Goal: Task Accomplishment & Management: Manage account settings

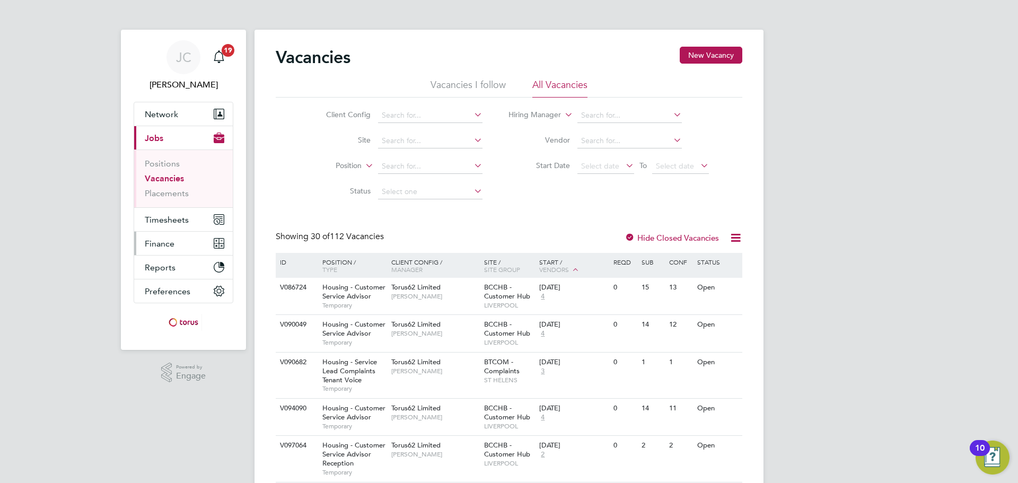
click at [151, 241] on span "Finance" at bounding box center [160, 244] width 30 height 10
click at [413, 109] on input at bounding box center [430, 115] width 104 height 15
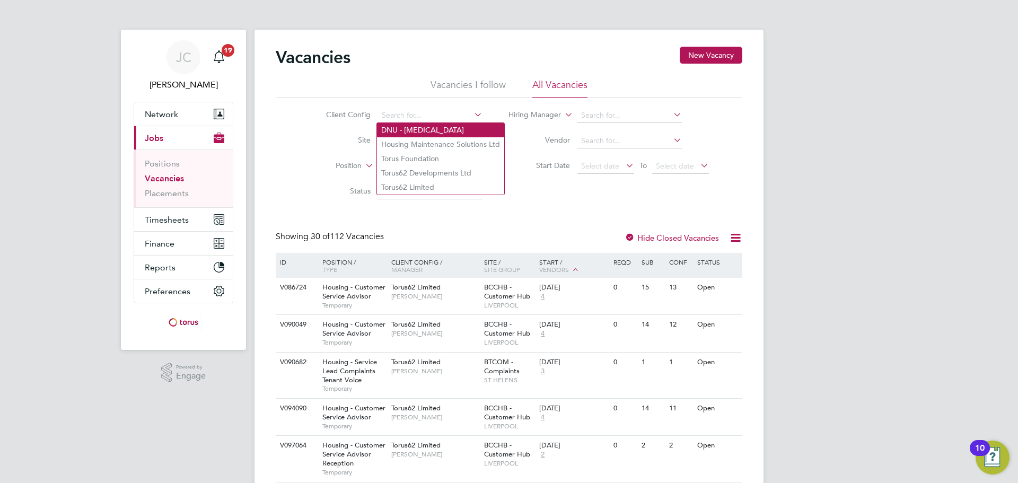
click at [432, 135] on li "DNU - [MEDICAL_DATA]" at bounding box center [440, 130] width 127 height 14
type input "DNU - [MEDICAL_DATA]"
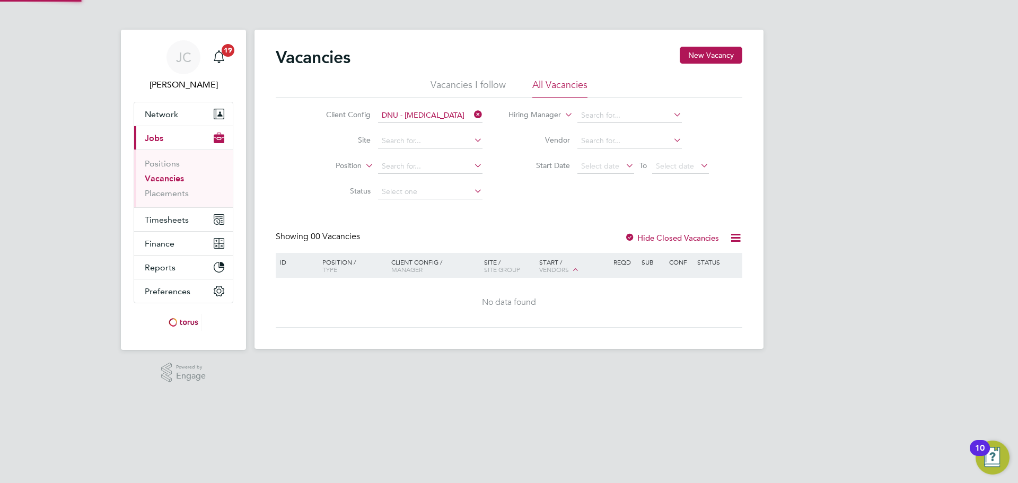
click at [472, 112] on icon at bounding box center [472, 114] width 0 height 15
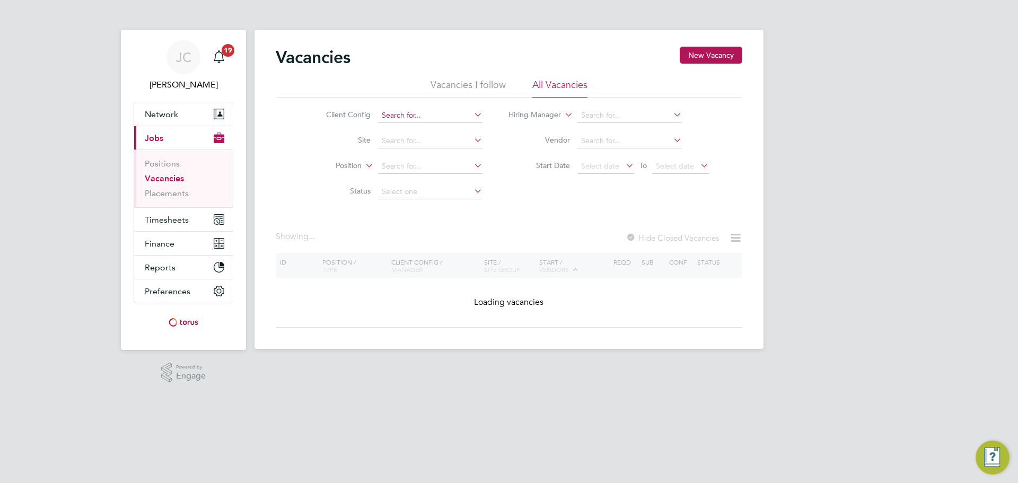
click at [421, 113] on input at bounding box center [430, 115] width 104 height 15
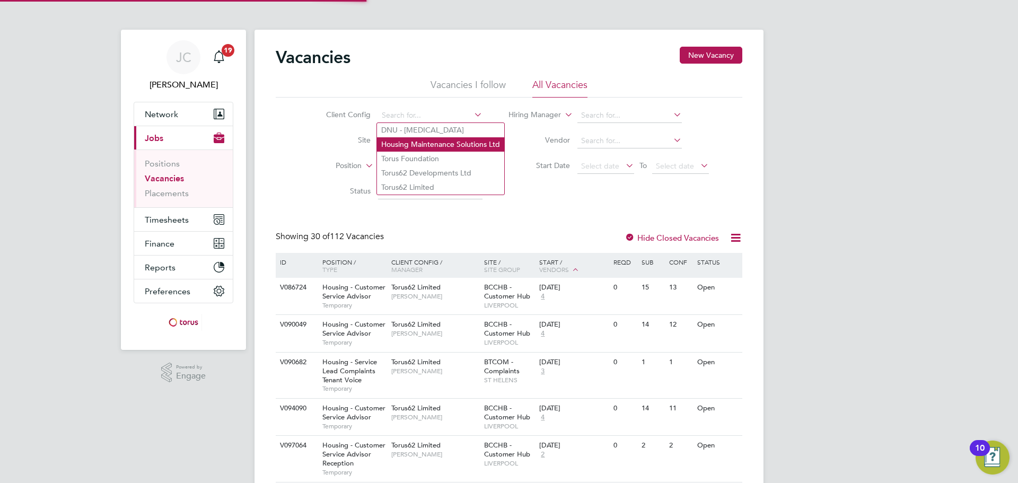
click at [418, 143] on li "Housing Maintenance Solutions Ltd" at bounding box center [440, 144] width 127 height 14
type input "Housing Maintenance Solutions Ltd"
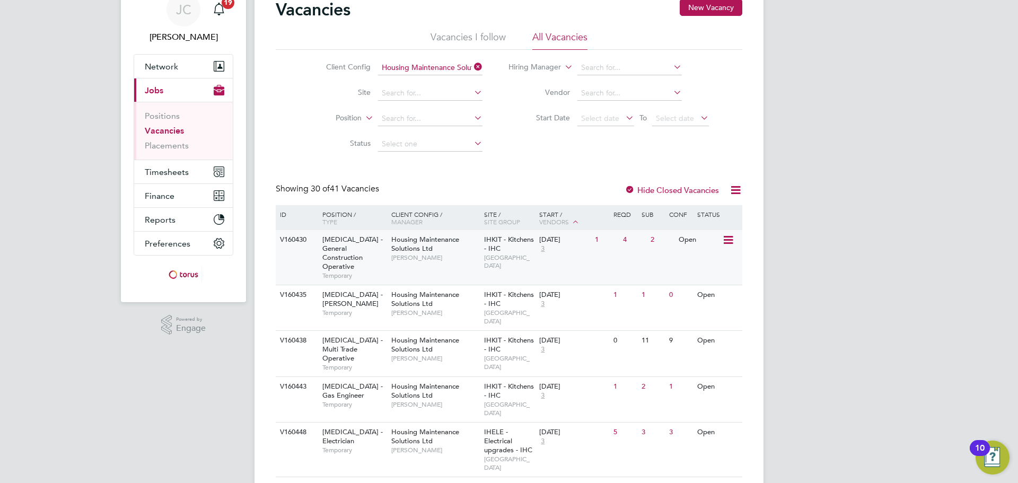
scroll to position [106, 0]
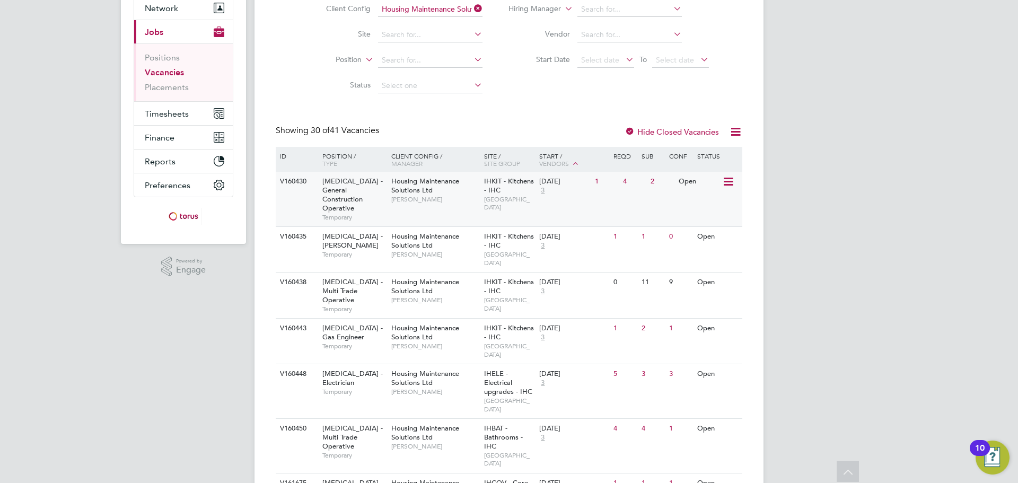
click at [607, 201] on div "V160430 [MEDICAL_DATA] - General Construction Operative Temporary Housing Maint…" at bounding box center [509, 199] width 466 height 55
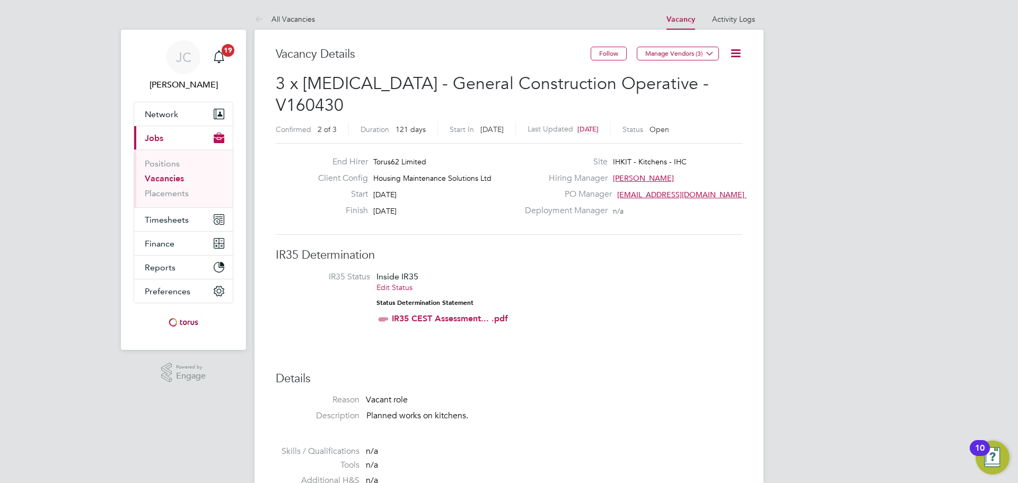
click at [736, 56] on icon at bounding box center [735, 53] width 13 height 13
click at [719, 75] on li "Edit Vacancy e" at bounding box center [709, 78] width 61 height 15
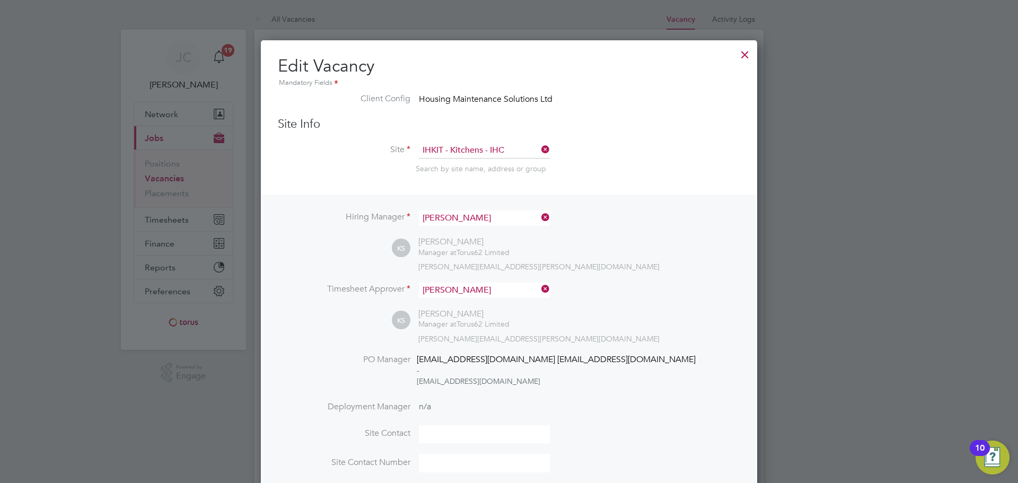
click at [750, 57] on div at bounding box center [744, 51] width 19 height 19
